Goal: Consume media (video, audio): Consume media (video, audio)

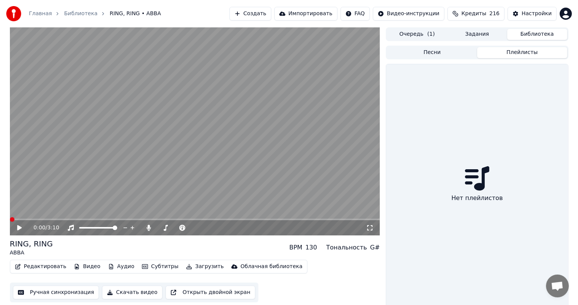
click at [286, 53] on button "Плейлисты" at bounding box center [522, 52] width 90 height 11
click at [286, 34] on button "Задания" at bounding box center [477, 34] width 60 height 11
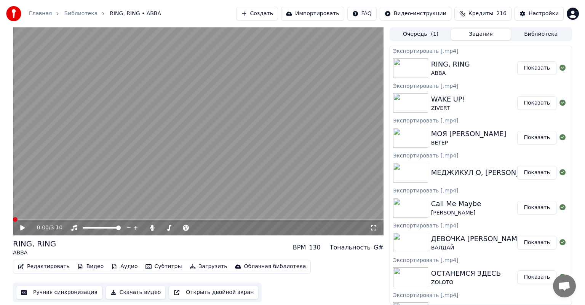
click at [286, 32] on button "Библиотека" at bounding box center [541, 34] width 60 height 11
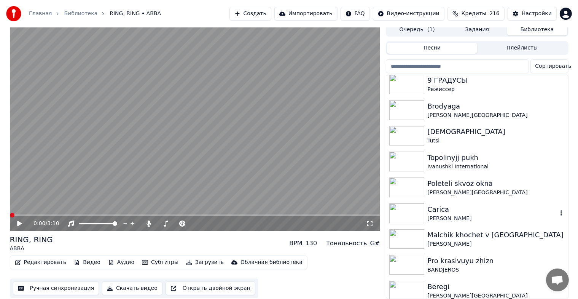
scroll to position [9, 0]
click at [286, 240] on div "[PERSON_NAME]" at bounding box center [493, 244] width 130 height 8
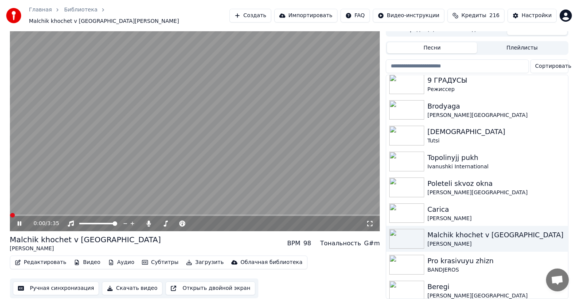
click at [18, 221] on icon at bounding box center [20, 223] width 4 height 5
click at [116, 285] on button "Скачать видео" at bounding box center [132, 288] width 61 height 14
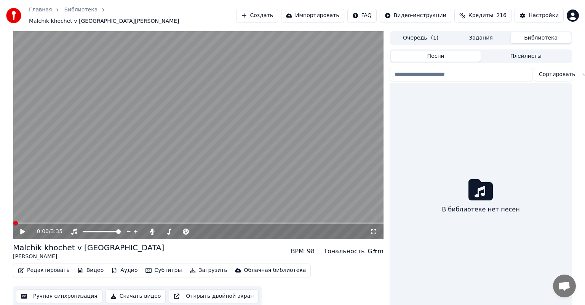
click at [286, 32] on button "Библиотека" at bounding box center [541, 37] width 60 height 11
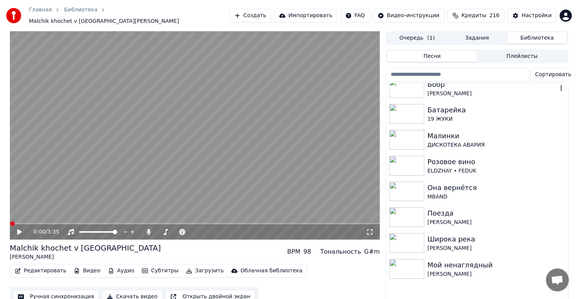
scroll to position [4407, 0]
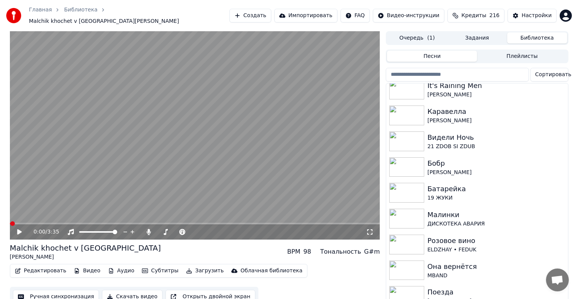
click at [286, 70] on input "search" at bounding box center [457, 75] width 143 height 14
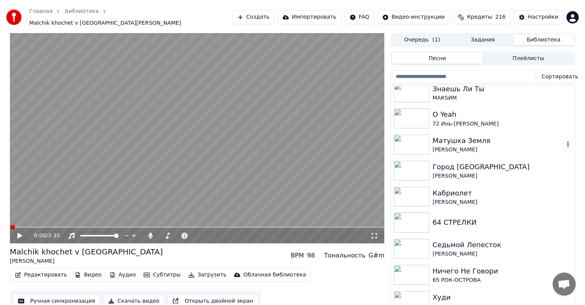
scroll to position [3075, 0]
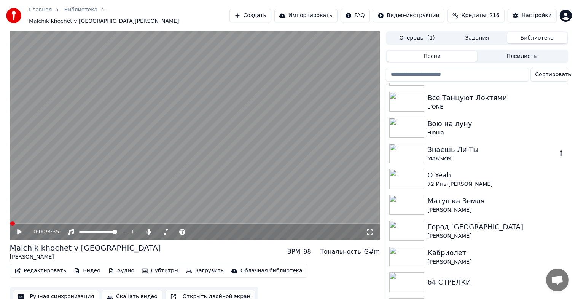
click at [286, 146] on div "Знаешь Ли Ты" at bounding box center [493, 149] width 130 height 11
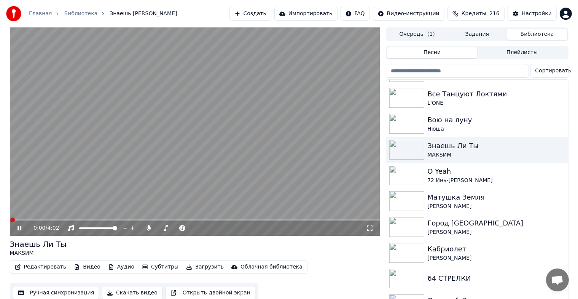
click at [17, 227] on icon at bounding box center [25, 228] width 18 height 6
click at [77, 269] on button "Видео" at bounding box center [87, 267] width 33 height 11
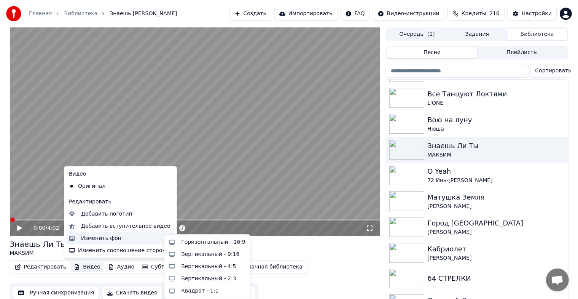
click at [94, 239] on div "Изменить фон" at bounding box center [101, 239] width 40 height 8
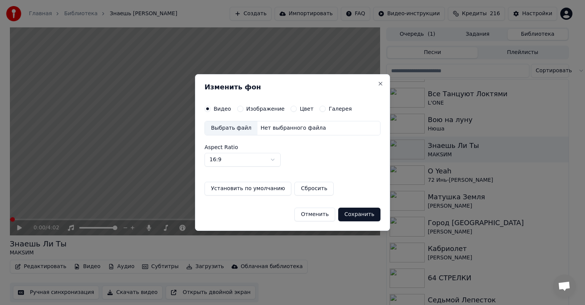
click at [240, 108] on button "Изображение" at bounding box center [240, 109] width 6 height 6
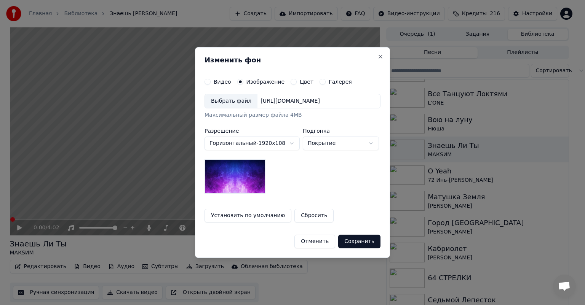
click at [229, 104] on div "Выбрать файл" at bounding box center [231, 101] width 53 height 14
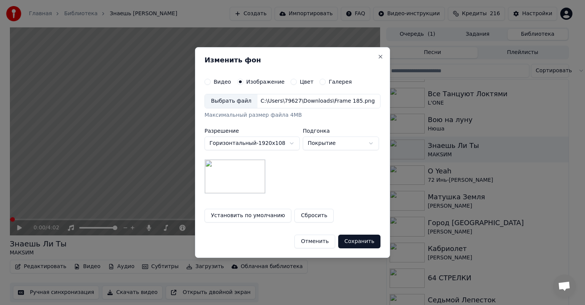
click at [286, 238] on button "Сохранить" at bounding box center [359, 242] width 42 height 14
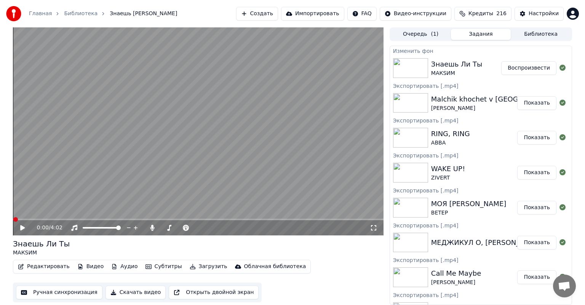
click at [286, 64] on button "Воспроизвести" at bounding box center [528, 68] width 55 height 14
click at [21, 229] on icon at bounding box center [23, 228] width 4 height 5
click at [123, 292] on button "Скачать видео" at bounding box center [135, 293] width 61 height 14
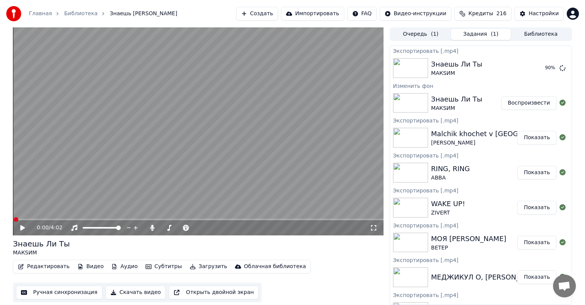
click at [189, 2] on div "Главная Библиотека Знаешь [PERSON_NAME] Создать Импортировать FAQ Видео-инструк…" at bounding box center [292, 13] width 585 height 27
click at [286, 68] on button "Показать" at bounding box center [536, 68] width 39 height 14
